Goal: Task Accomplishment & Management: Use online tool/utility

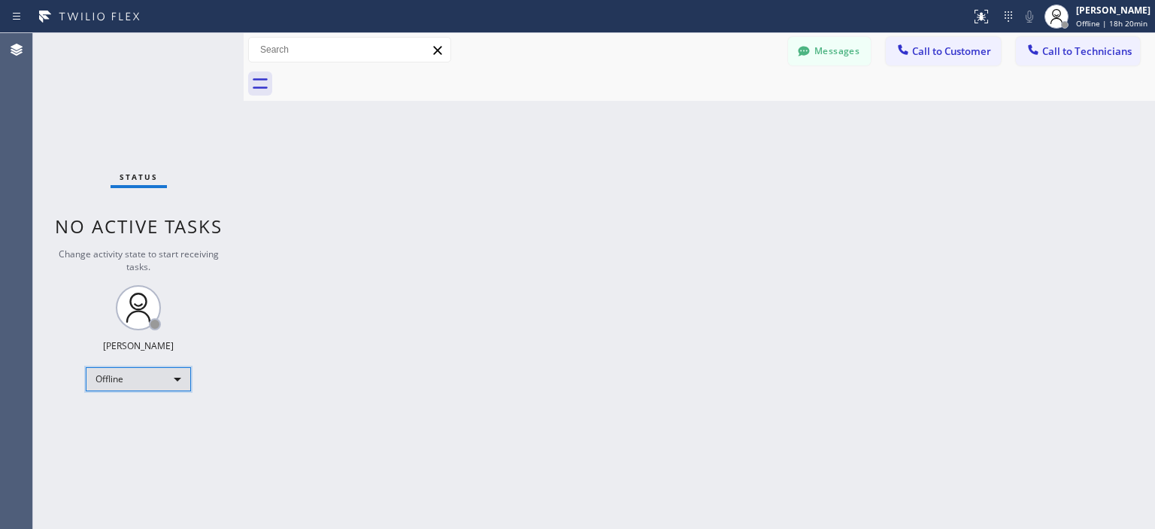
click at [159, 389] on div "Offline" at bounding box center [138, 379] width 105 height 24
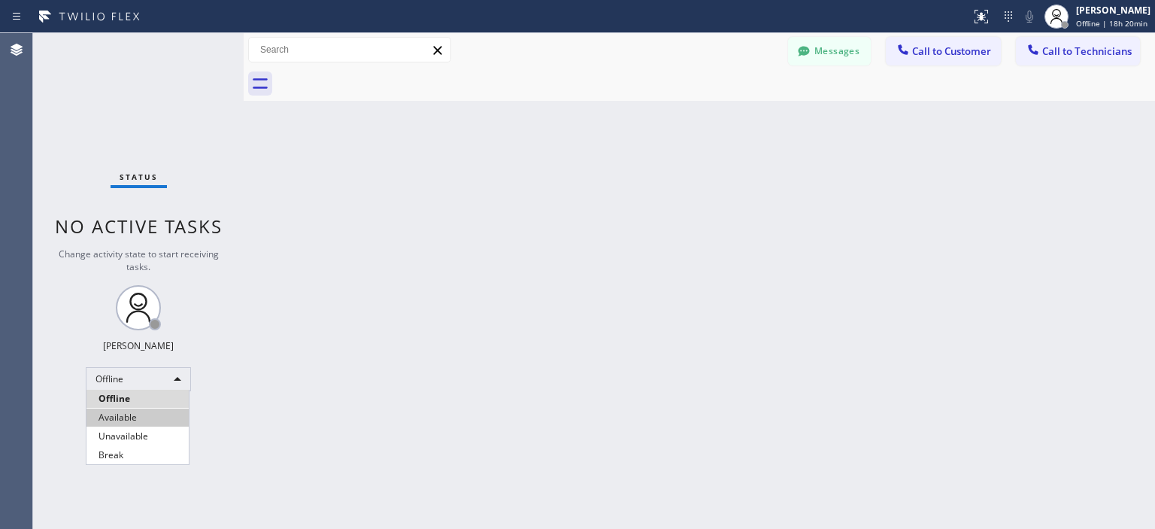
click at [136, 417] on li "Available" at bounding box center [138, 417] width 102 height 18
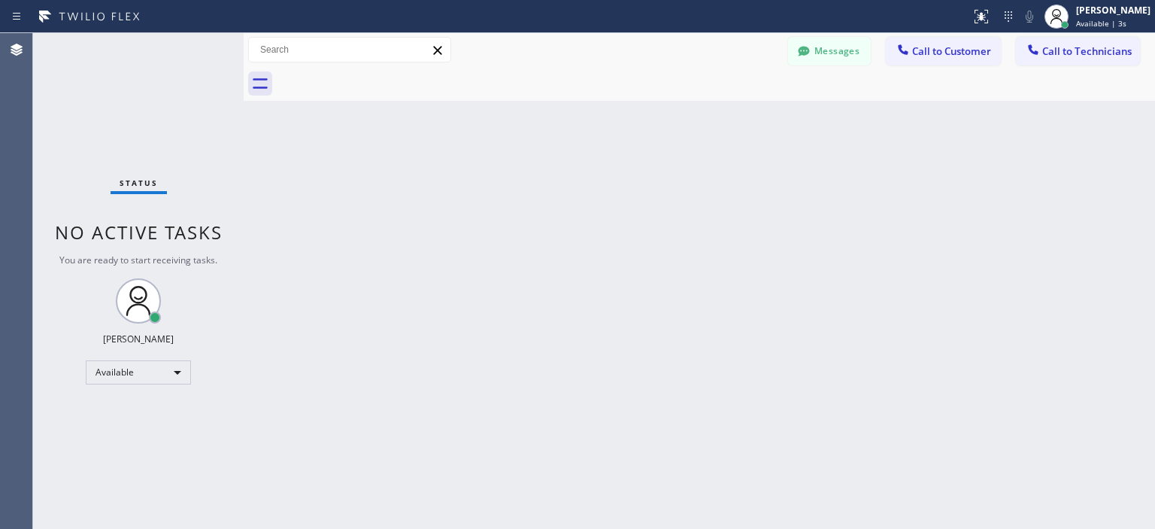
click at [55, 120] on div "Status No active tasks You are ready to start receiving tasks. [PERSON_NAME] Av…" at bounding box center [138, 281] width 211 height 496
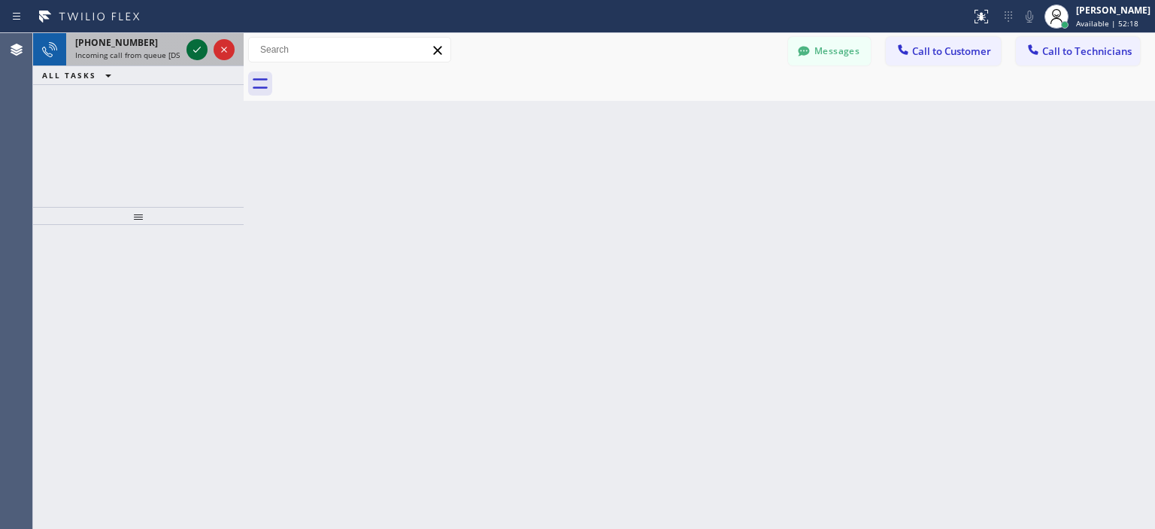
click at [194, 50] on icon at bounding box center [197, 50] width 8 height 6
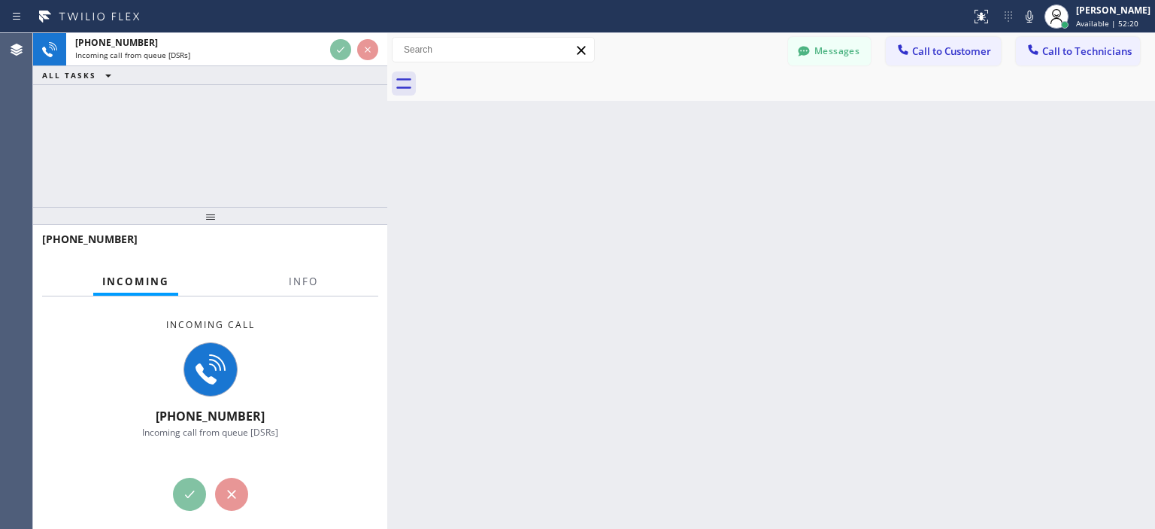
drag, startPoint x: 241, startPoint y: 67, endPoint x: 385, endPoint y: 61, distance: 143.8
click at [387, 61] on div at bounding box center [387, 281] width 0 height 496
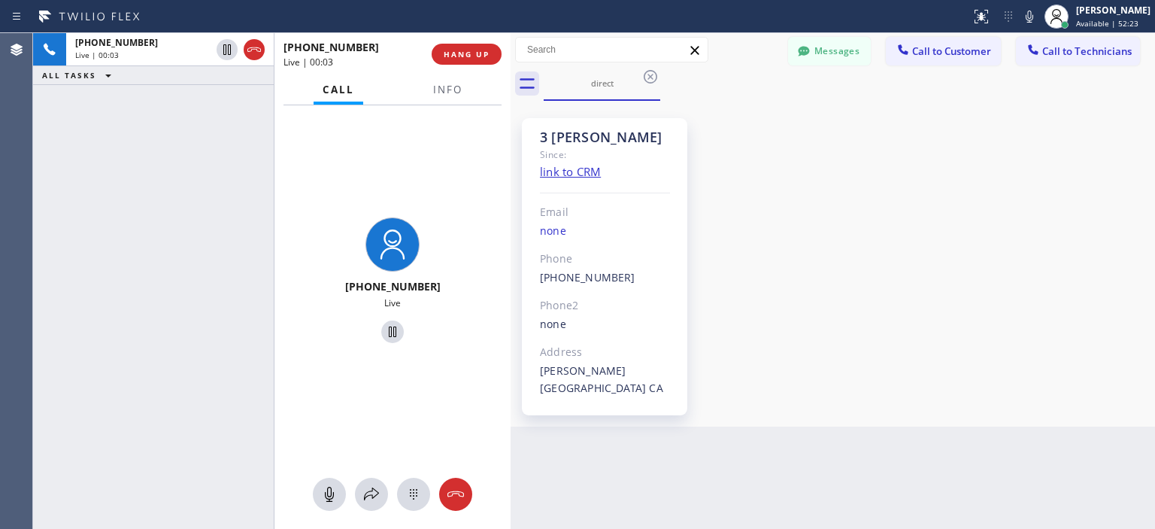
drag, startPoint x: 385, startPoint y: 90, endPoint x: 508, endPoint y: 91, distance: 123.4
click at [511, 91] on div at bounding box center [511, 281] width 0 height 496
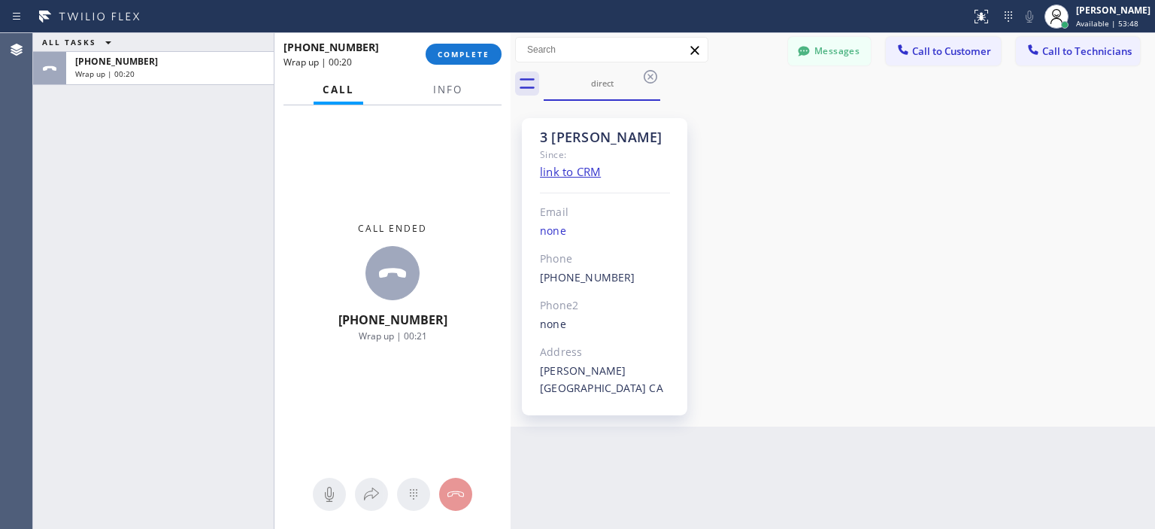
click at [71, 138] on div "ALL TASKS ALL TASKS ACTIVE TASKS TASKS IN WRAP UP [PHONE_NUMBER] Wrap up | 00:20" at bounding box center [153, 281] width 241 height 496
click at [451, 53] on span "COMPLETE" at bounding box center [464, 54] width 52 height 11
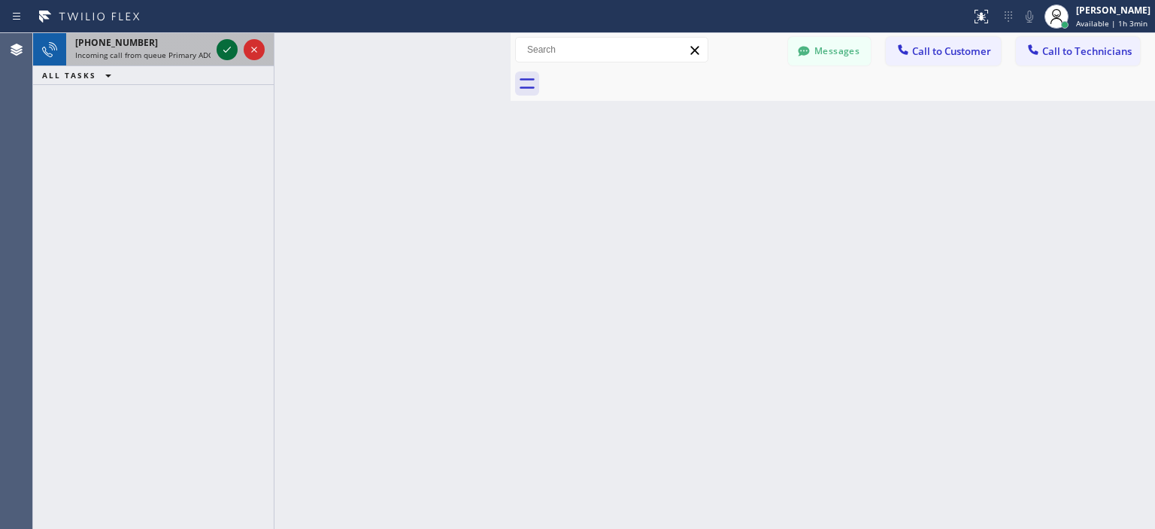
click at [229, 53] on icon at bounding box center [227, 50] width 18 height 18
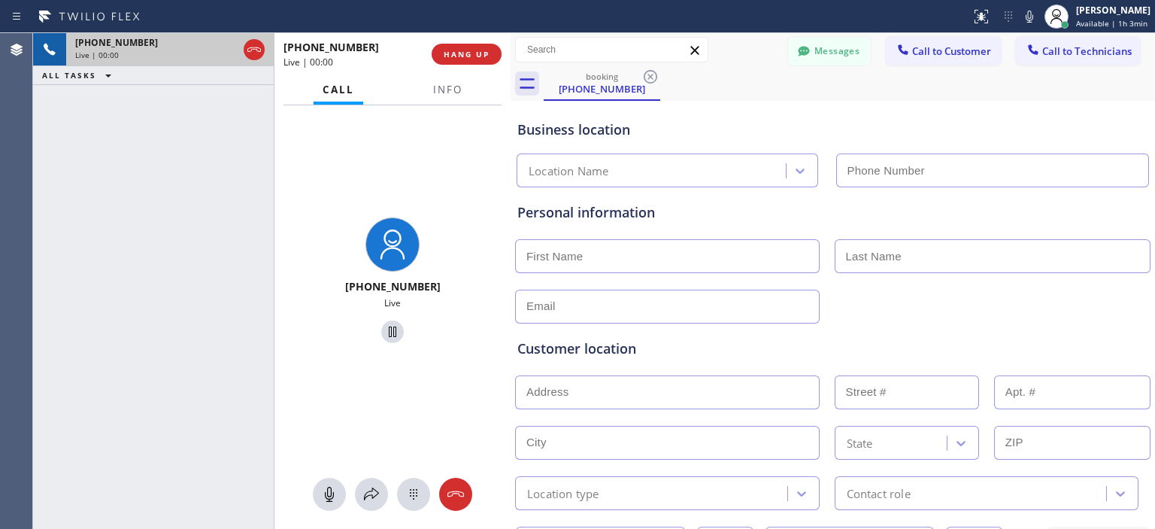
type input "[PHONE_NUMBER]"
click at [456, 498] on icon at bounding box center [456, 494] width 18 height 18
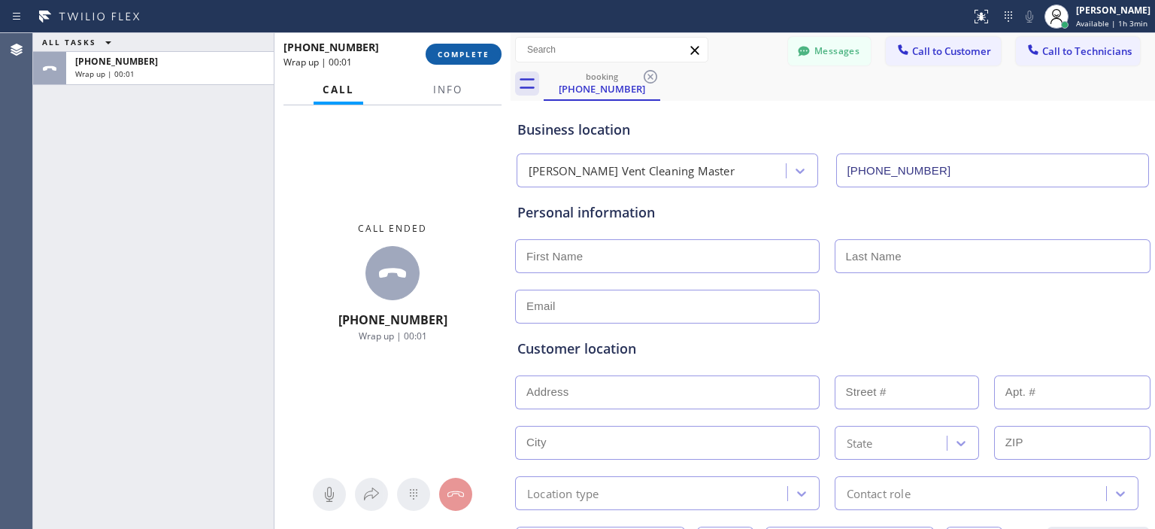
click at [481, 59] on span "COMPLETE" at bounding box center [464, 54] width 52 height 11
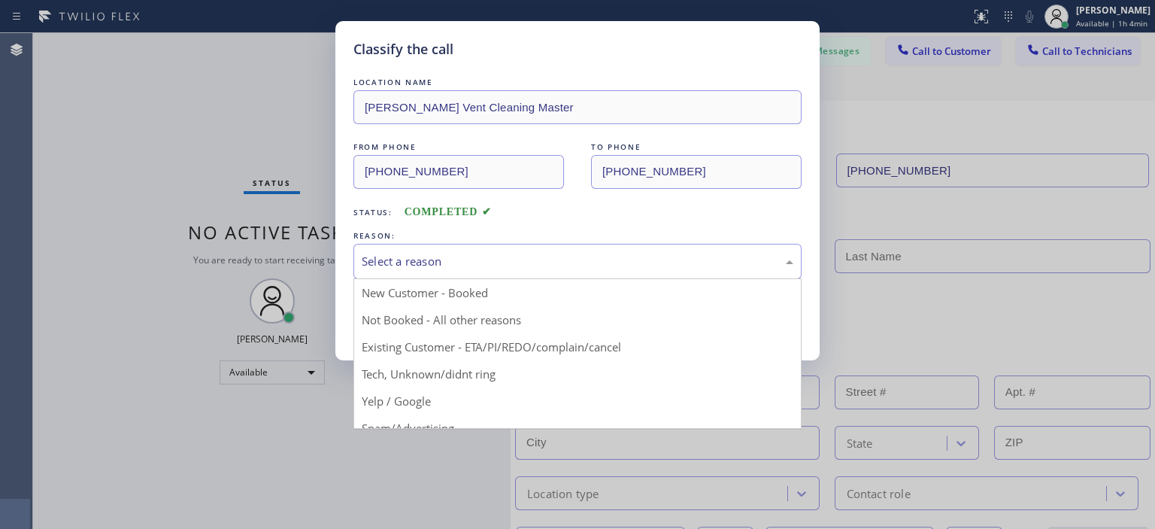
click at [466, 274] on div "Select a reason" at bounding box center [578, 261] width 448 height 35
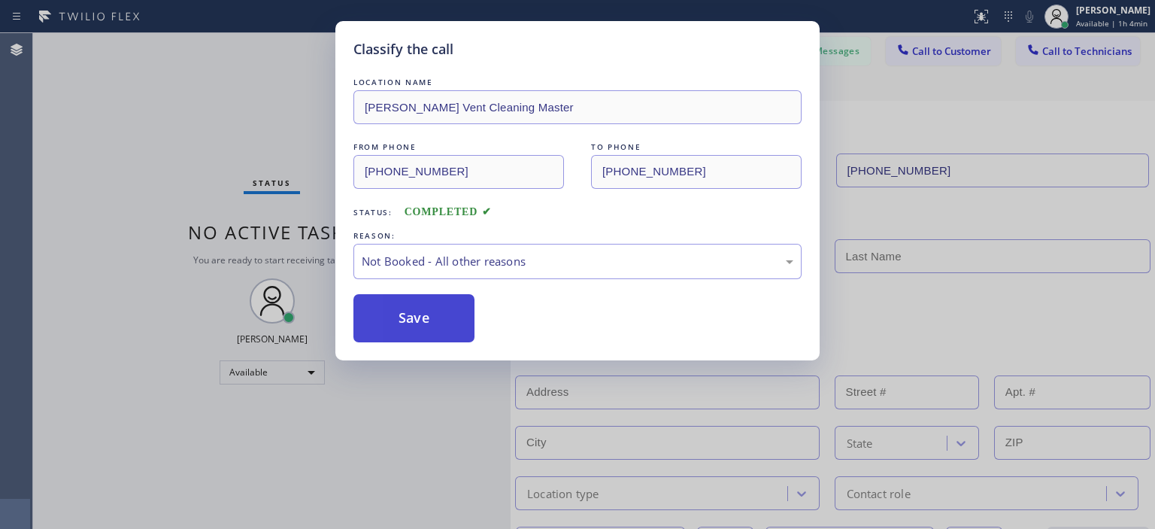
click at [428, 321] on button "Save" at bounding box center [414, 318] width 121 height 48
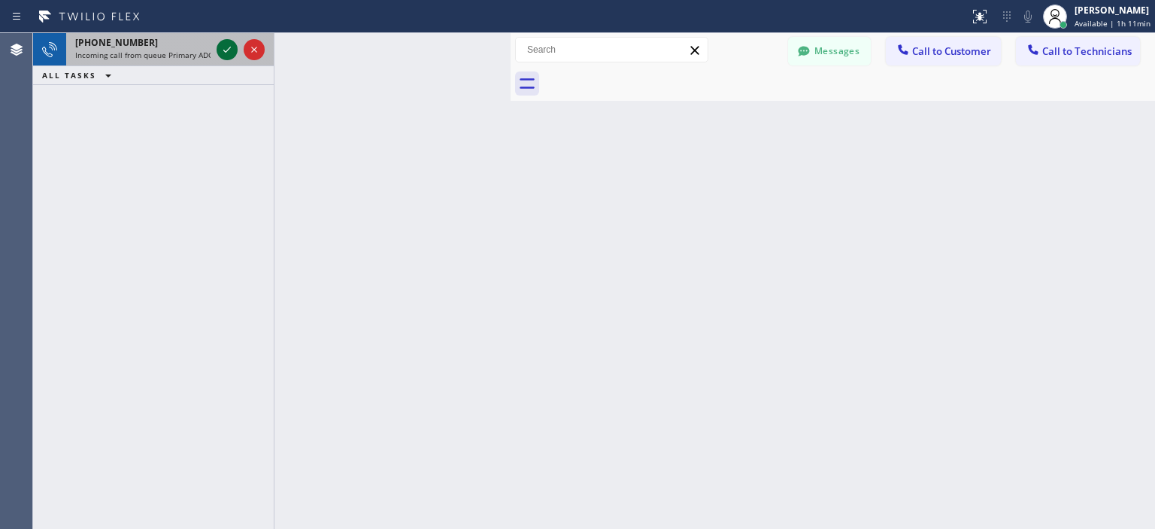
click at [225, 51] on icon at bounding box center [227, 50] width 8 height 6
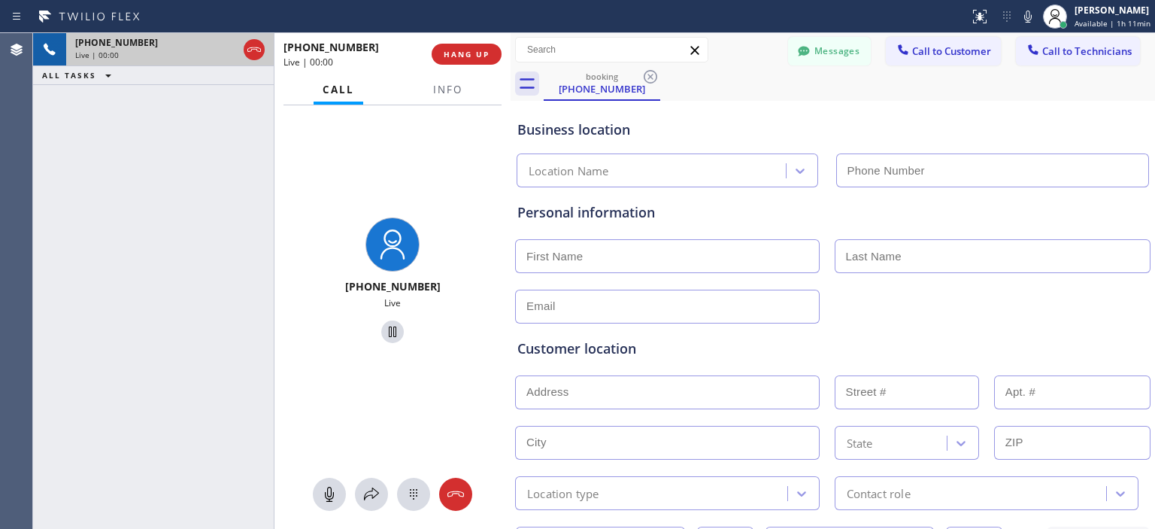
type input "[PHONE_NUMBER]"
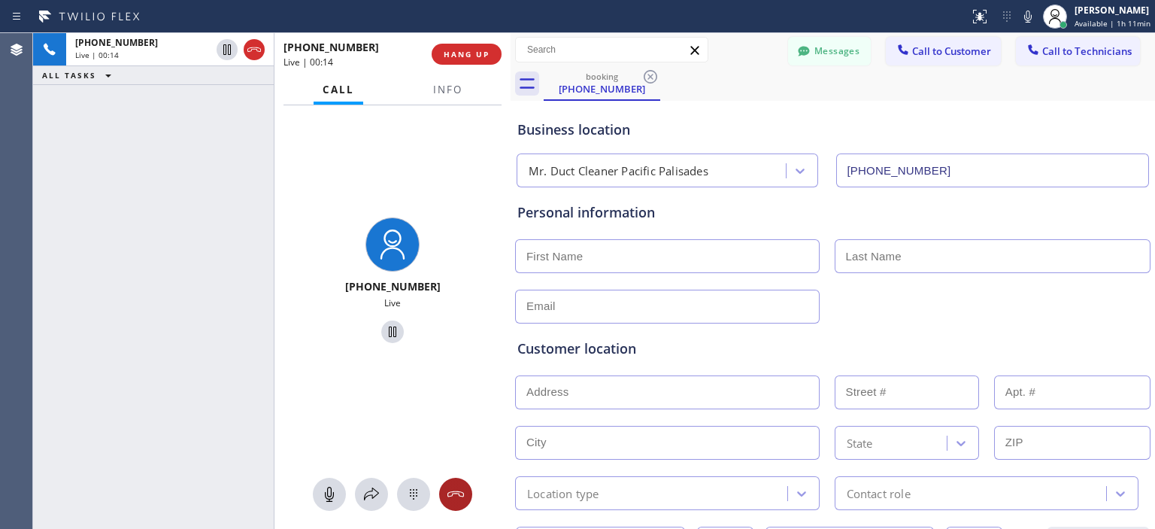
drag, startPoint x: 461, startPoint y: 493, endPoint x: 459, endPoint y: 481, distance: 13.0
click at [461, 493] on icon at bounding box center [456, 494] width 18 height 18
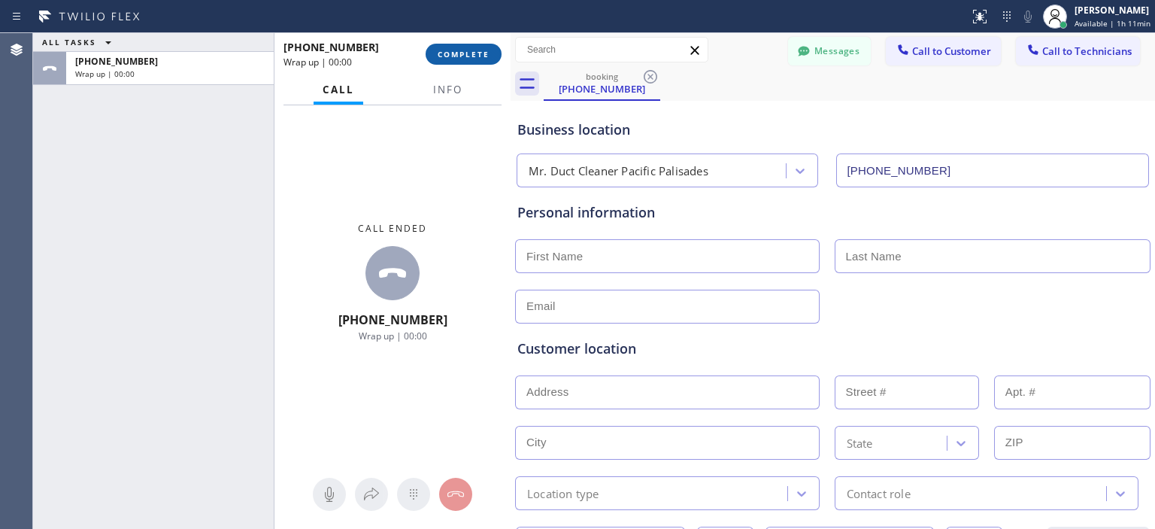
click at [466, 56] on span "COMPLETE" at bounding box center [464, 54] width 52 height 11
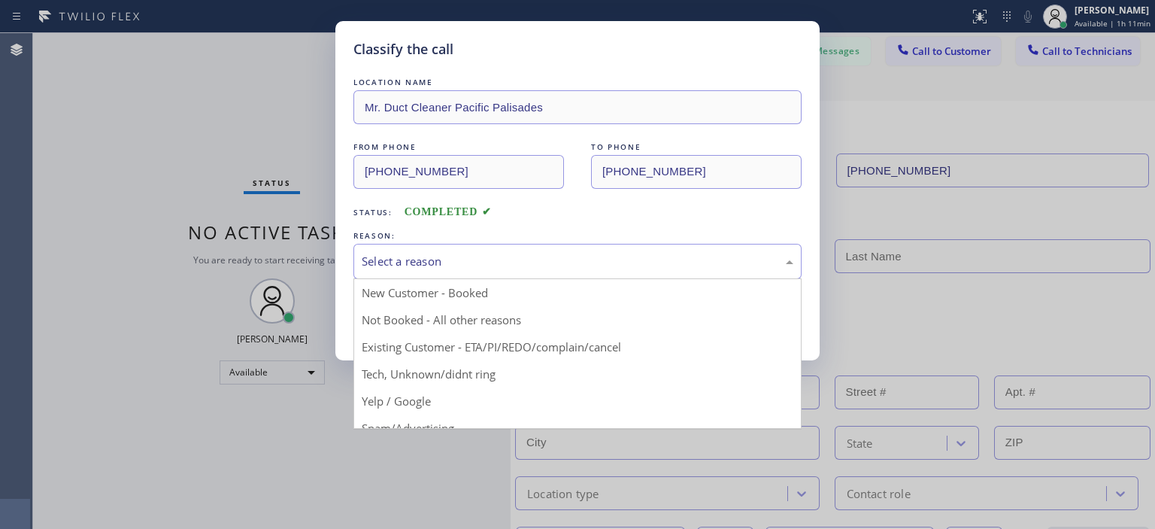
click at [524, 260] on div "Select a reason" at bounding box center [578, 261] width 432 height 17
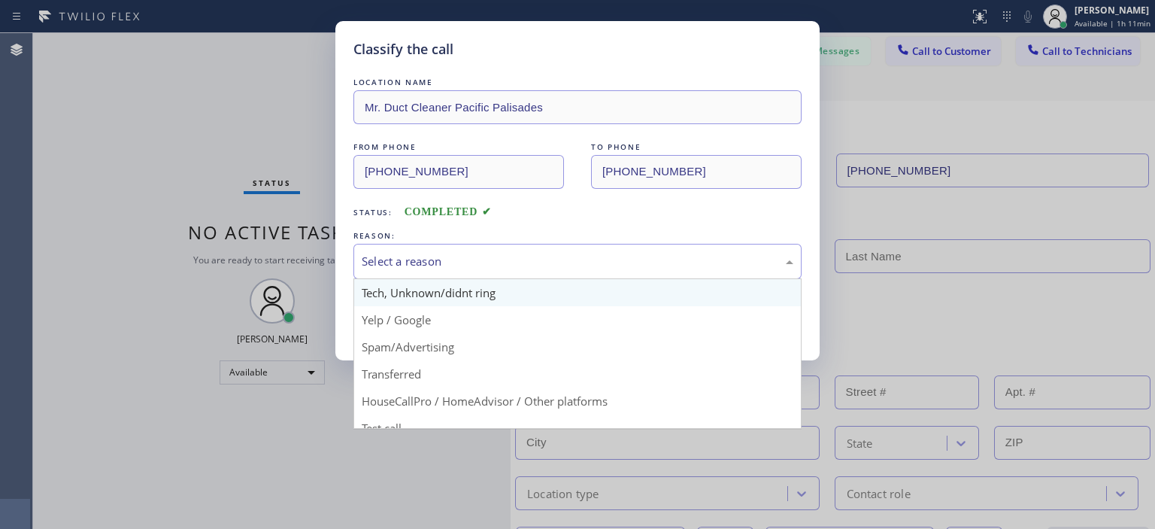
scroll to position [94, 0]
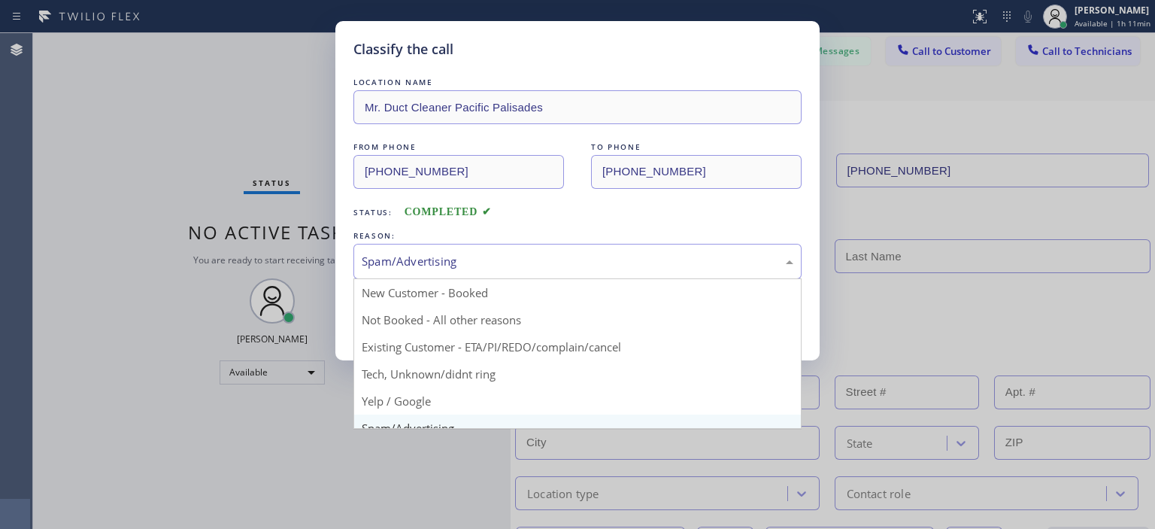
click at [466, 262] on div "Spam/Advertising" at bounding box center [578, 261] width 432 height 17
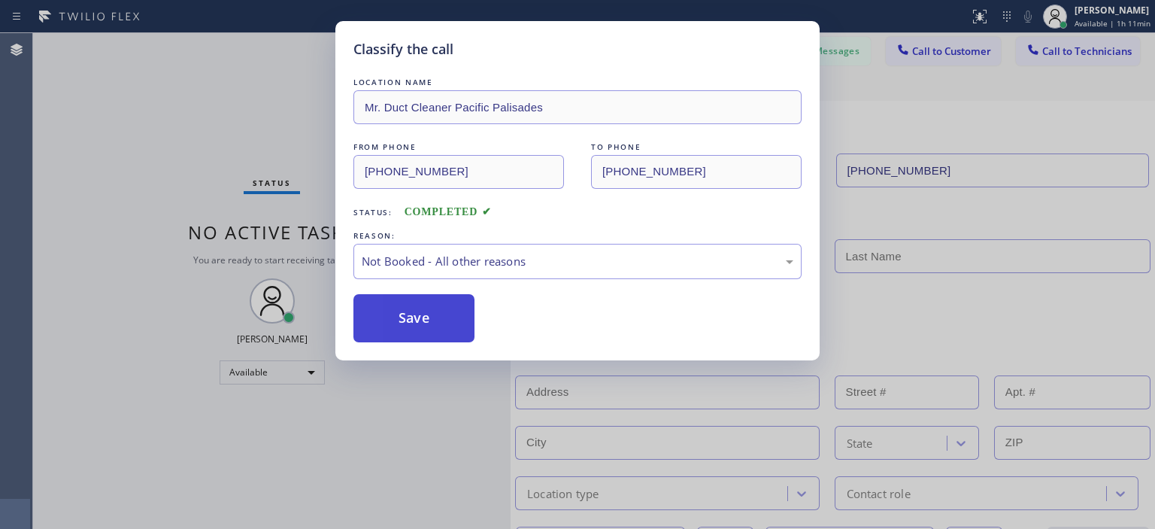
click at [420, 318] on button "Save" at bounding box center [414, 318] width 121 height 48
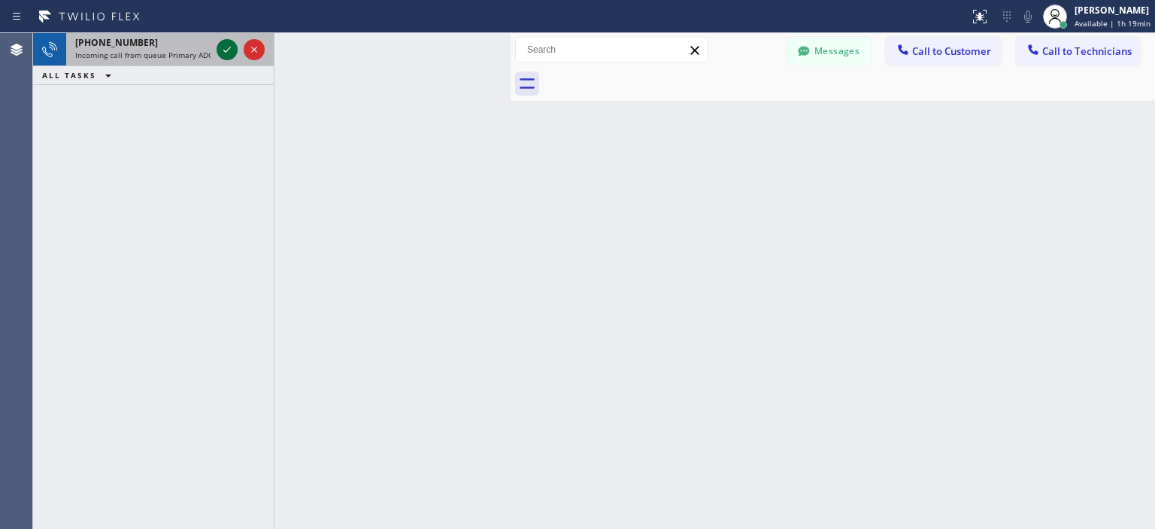
click at [227, 48] on icon at bounding box center [227, 50] width 18 height 18
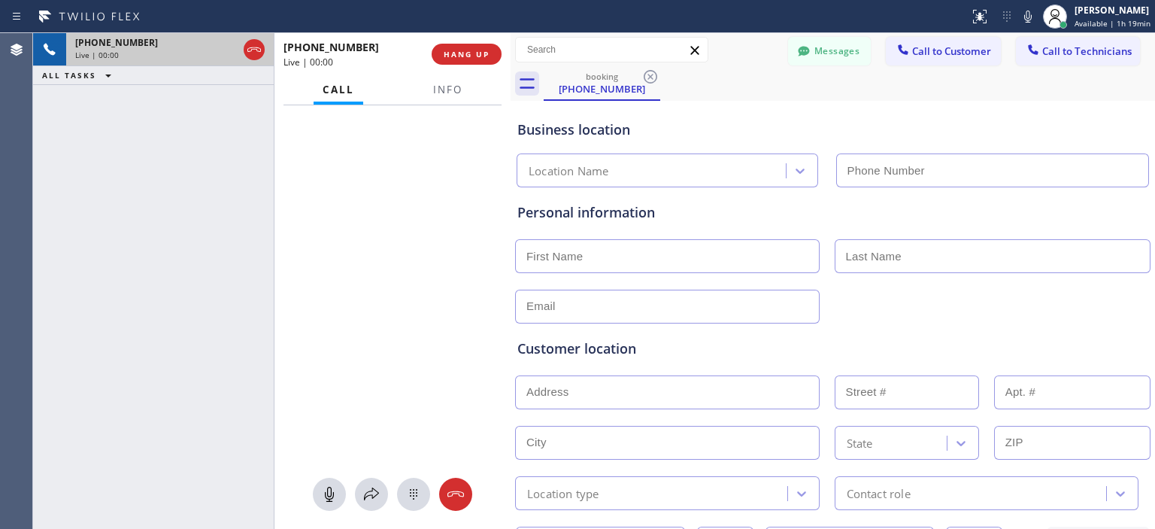
type input "[PHONE_NUMBER]"
